Goal: Task Accomplishment & Management: Manage account settings

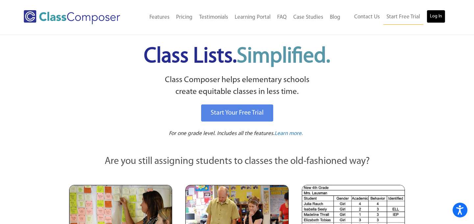
click at [437, 17] on link "Log In" at bounding box center [435, 16] width 19 height 13
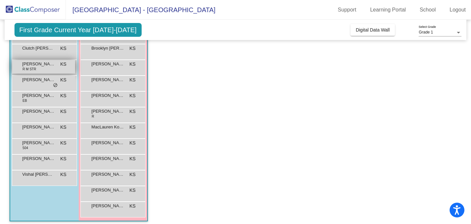
scroll to position [97, 0]
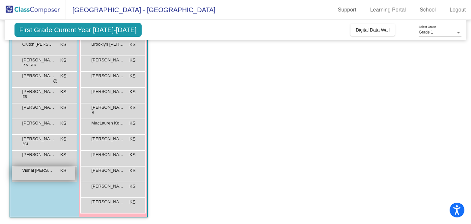
click at [41, 171] on span "Vishal Govind Gokavarapu" at bounding box center [38, 171] width 33 height 7
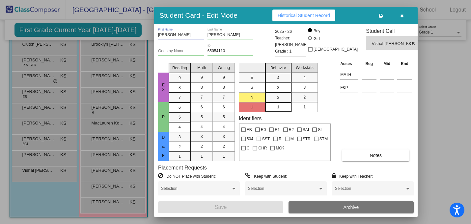
click at [181, 36] on input "Vishal Govind" at bounding box center [181, 35] width 46 height 5
drag, startPoint x: 184, startPoint y: 36, endPoint x: 158, endPoint y: 37, distance: 25.7
click at [158, 37] on input "Vishal Govind" at bounding box center [181, 35] width 46 height 5
drag, startPoint x: 234, startPoint y: 35, endPoint x: 205, endPoint y: 33, distance: 29.7
click at [204, 33] on div "Vishal Govind First Name Gokavarapu Last Name" at bounding box center [215, 36] width 115 height 16
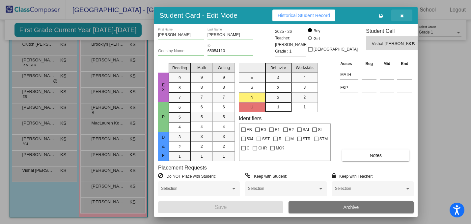
click at [403, 16] on button "button" at bounding box center [401, 16] width 21 height 12
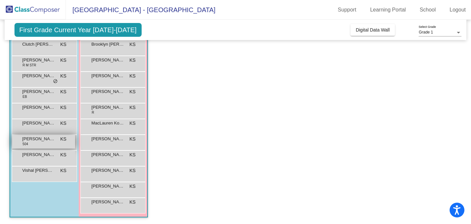
click at [45, 143] on div "Raphael Gregorio 504 KS lock do_not_disturb_alt" at bounding box center [43, 141] width 63 height 13
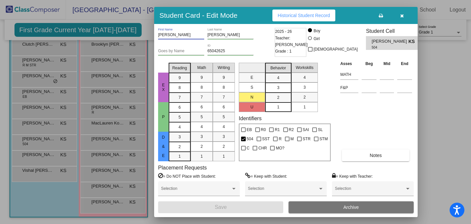
drag, startPoint x: 188, startPoint y: 36, endPoint x: 148, endPoint y: 33, distance: 40.2
click at [148, 33] on div "Student Card - Edit Mode Historical Student Record Raphael First Name Gregorio …" at bounding box center [235, 112] width 471 height 224
click at [398, 15] on button "button" at bounding box center [401, 16] width 21 height 12
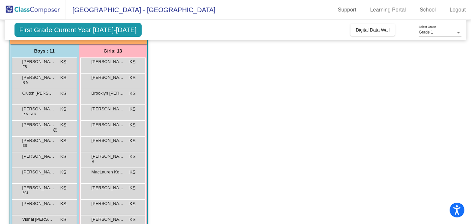
scroll to position [0, 0]
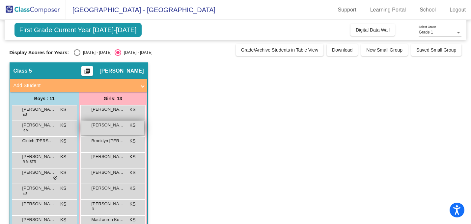
click at [109, 128] on span "Alara R. Tears Pearsall" at bounding box center [107, 125] width 33 height 7
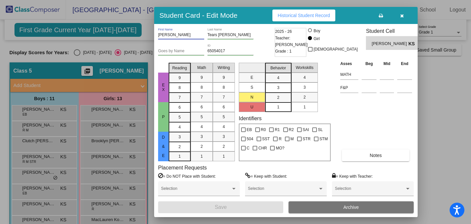
drag, startPoint x: 176, startPoint y: 35, endPoint x: 153, endPoint y: 36, distance: 22.7
click at [153, 36] on div "Student Card - Edit Mode Historical Student Record Alara R. First Name Tears Pe…" at bounding box center [235, 112] width 471 height 224
drag, startPoint x: 234, startPoint y: 33, endPoint x: 212, endPoint y: 34, distance: 22.4
click at [212, 34] on div "Tears Pearsall Last Name" at bounding box center [230, 33] width 46 height 11
drag, startPoint x: 202, startPoint y: 35, endPoint x: 232, endPoint y: 35, distance: 29.6
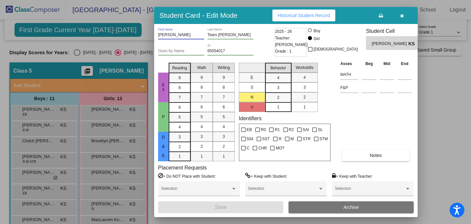
click at [232, 35] on div "Alara R. First Name Tears Pearsall Last Name" at bounding box center [215, 36] width 115 height 16
drag, startPoint x: 232, startPoint y: 35, endPoint x: 200, endPoint y: 35, distance: 31.6
click at [200, 35] on div "Alara R. First Name Tears Pearsall Last Name" at bounding box center [215, 36] width 115 height 16
click at [400, 15] on icon "button" at bounding box center [402, 15] width 4 height 5
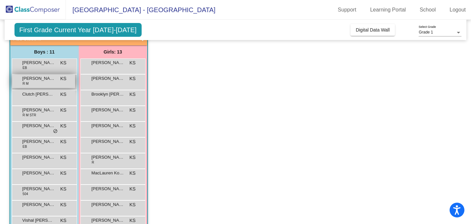
scroll to position [56, 0]
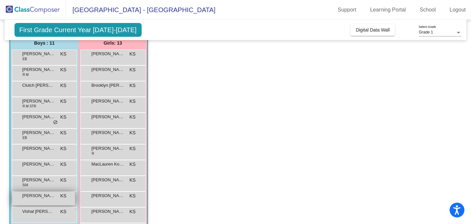
click at [37, 200] on div "Rehaan Sai Teegala KS lock do_not_disturb_alt" at bounding box center [43, 198] width 63 height 13
